Goal: Information Seeking & Learning: Compare options

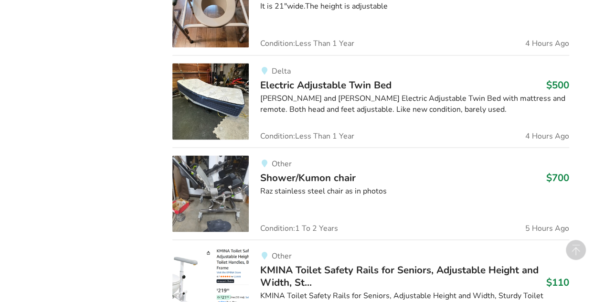
scroll to position [812, 0]
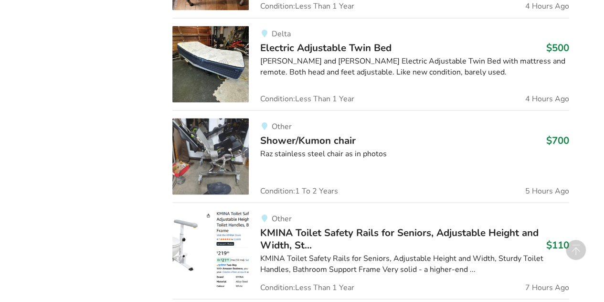
click at [212, 66] on img at bounding box center [210, 64] width 76 height 76
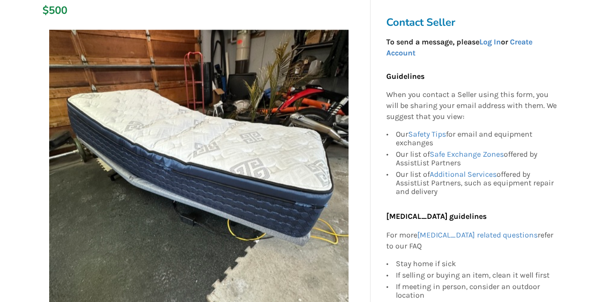
scroll to position [143, 0]
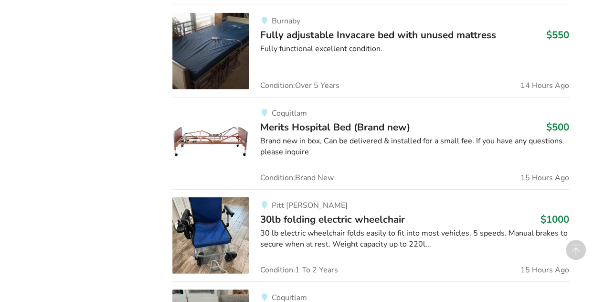
scroll to position [1299, 0]
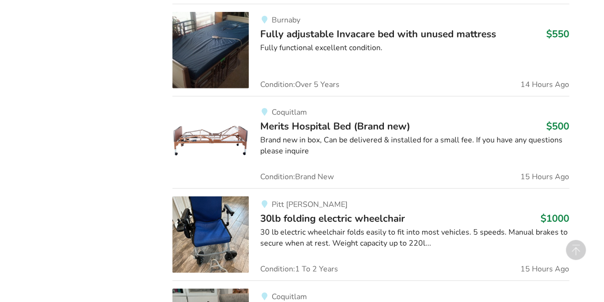
click at [297, 135] on div "Brand new in box, Can be delivered & installed for a small fee. If you have any…" at bounding box center [414, 146] width 309 height 22
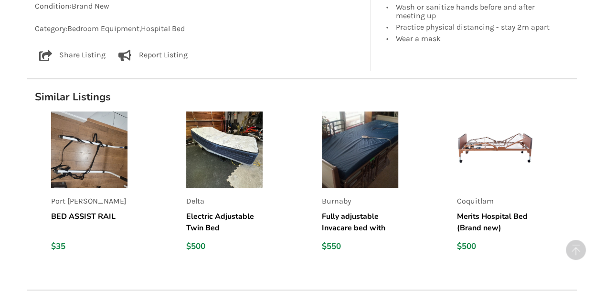
scroll to position [716, 0]
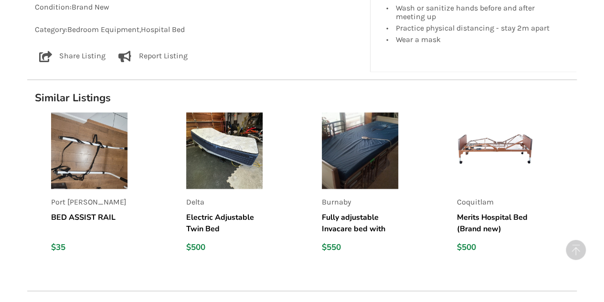
click at [353, 145] on img at bounding box center [360, 150] width 76 height 76
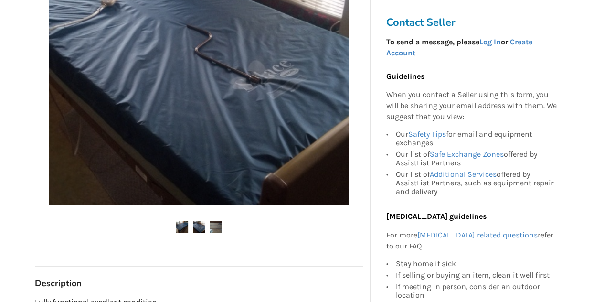
scroll to position [286, 0]
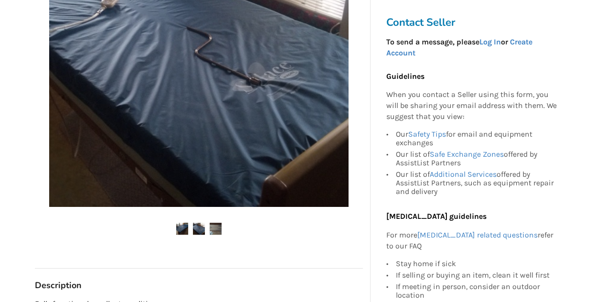
click at [216, 229] on img at bounding box center [216, 228] width 12 height 12
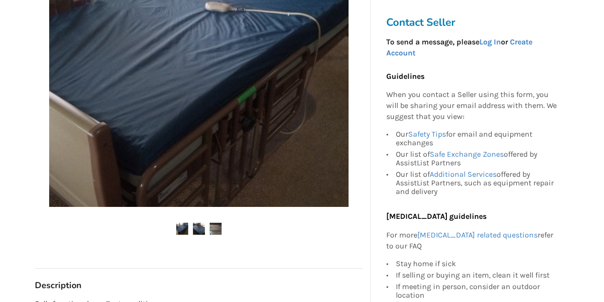
click at [199, 230] on img at bounding box center [199, 228] width 12 height 12
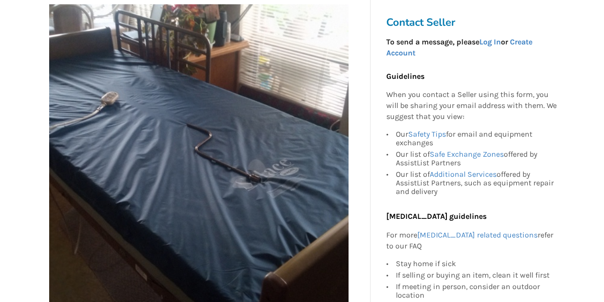
scroll to position [191, 0]
